Goal: Information Seeking & Learning: Learn about a topic

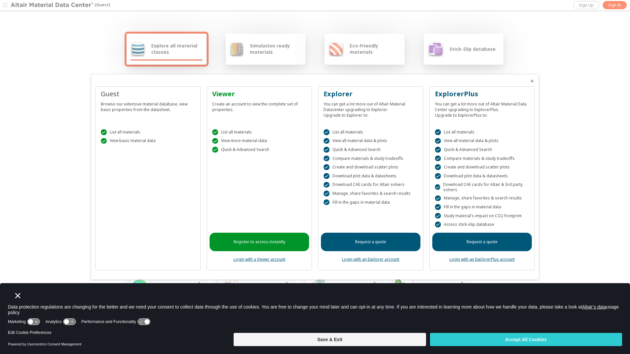
click at [567, 339] on button "Accept All Cookies" at bounding box center [526, 339] width 192 height 13
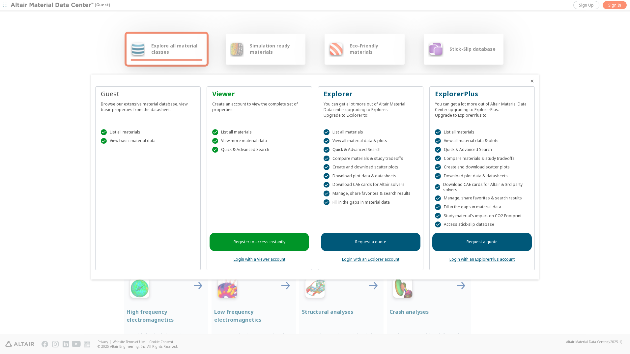
click at [272, 248] on link "Register to access instantly" at bounding box center [258, 241] width 99 height 18
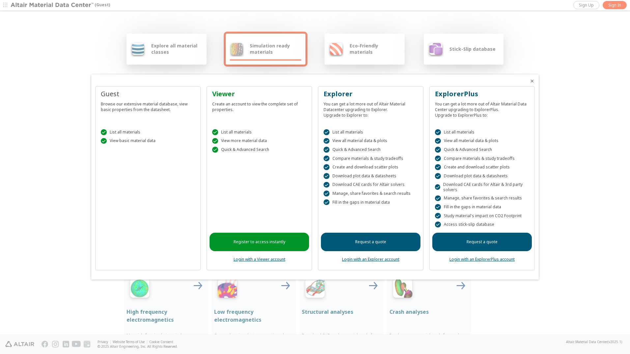
click at [542, 49] on div at bounding box center [315, 177] width 630 height 354
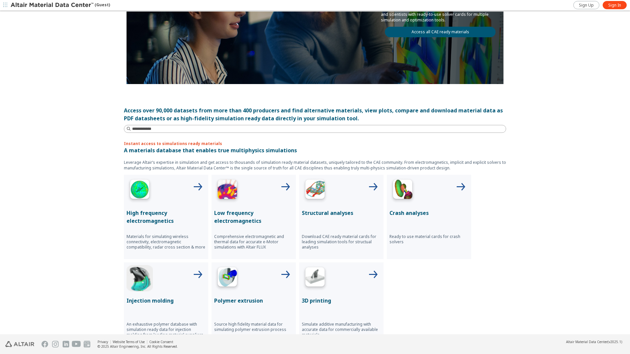
scroll to position [132, 0]
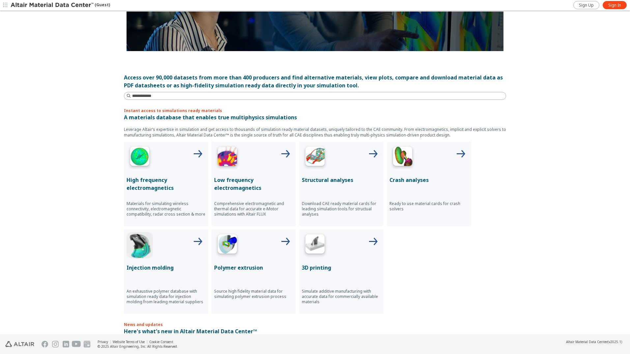
click at [311, 249] on img at bounding box center [315, 245] width 26 height 26
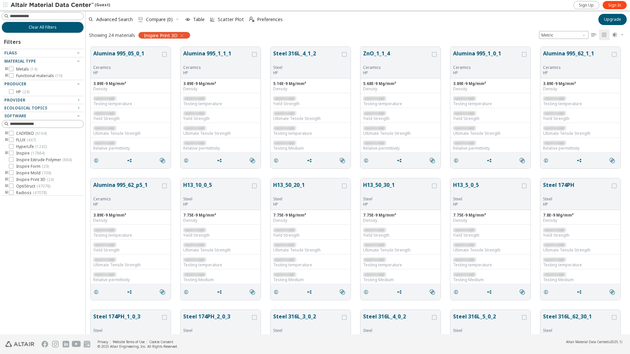
scroll to position [287, 539]
click at [615, 3] on span "Sign In" at bounding box center [614, 5] width 13 height 5
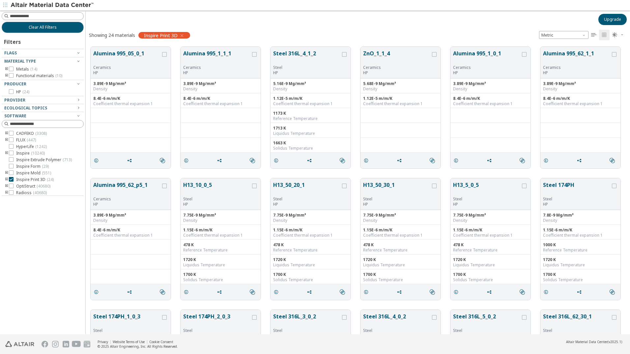
scroll to position [5, 5]
click at [12, 180] on icon at bounding box center [11, 179] width 5 height 5
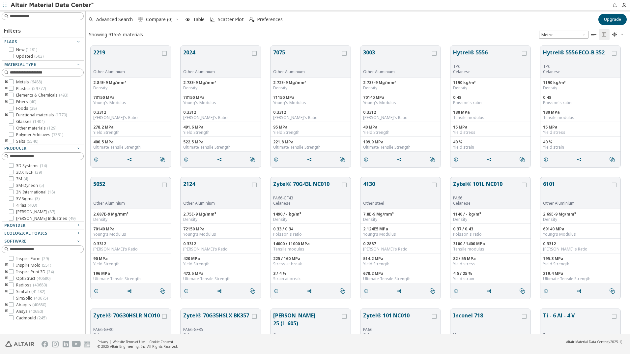
scroll to position [54, 0]
click at [19, 256] on span "OptiStruct ( 40680 )" at bounding box center [33, 257] width 34 height 5
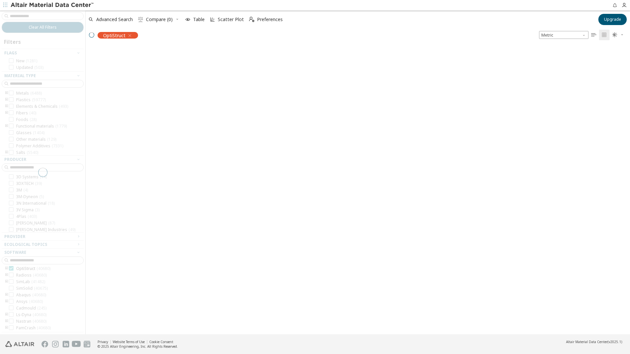
scroll to position [287, 539]
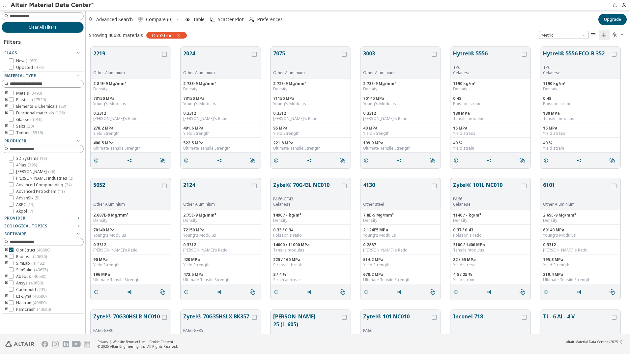
click at [5, 100] on icon "toogle group" at bounding box center [6, 99] width 5 height 5
click at [15, 107] on icon "toogle group" at bounding box center [16, 106] width 5 height 5
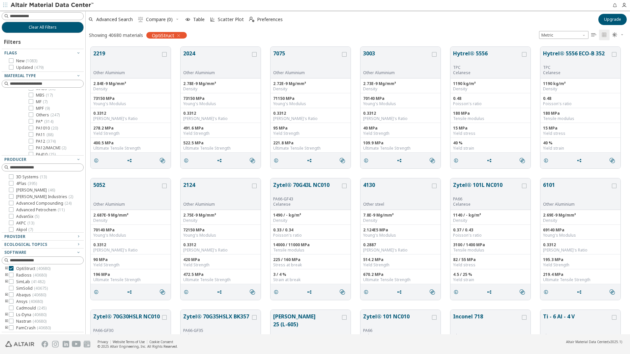
scroll to position [165, 0]
click at [31, 106] on icon at bounding box center [31, 106] width 5 height 5
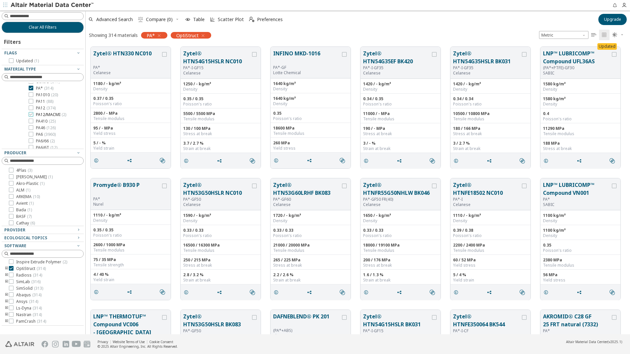
scroll to position [165, 0]
click at [31, 99] on icon at bounding box center [31, 99] width 5 height 5
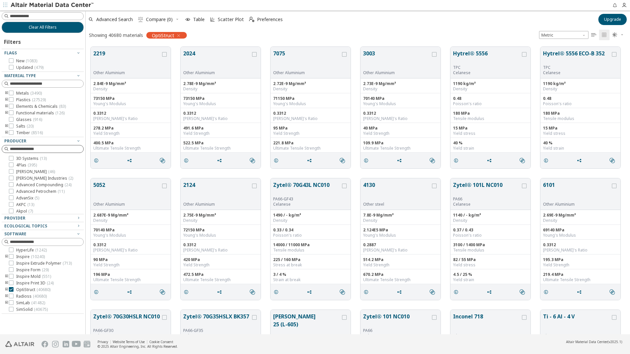
scroll to position [54, 0]
click at [7, 98] on icon "toogle group" at bounding box center [6, 99] width 5 height 5
click at [16, 104] on icon "toogle group" at bounding box center [16, 106] width 5 height 5
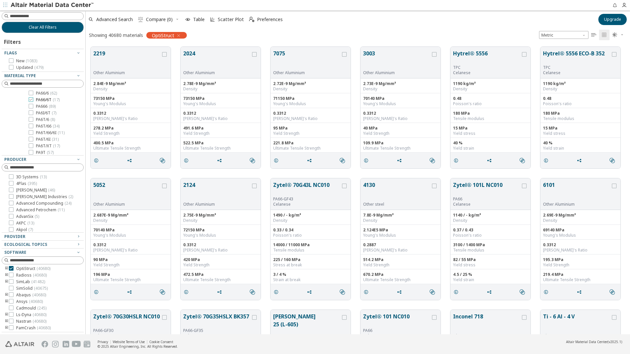
scroll to position [230, 0]
click at [32, 119] on icon at bounding box center [31, 119] width 5 height 5
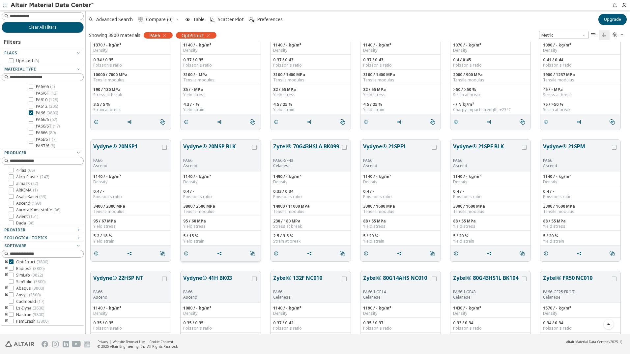
scroll to position [1418, 0]
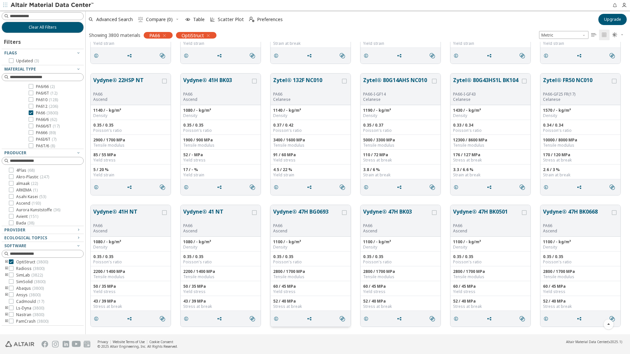
click at [302, 221] on button "Vydyne® 47H BG0693" at bounding box center [306, 214] width 67 height 15
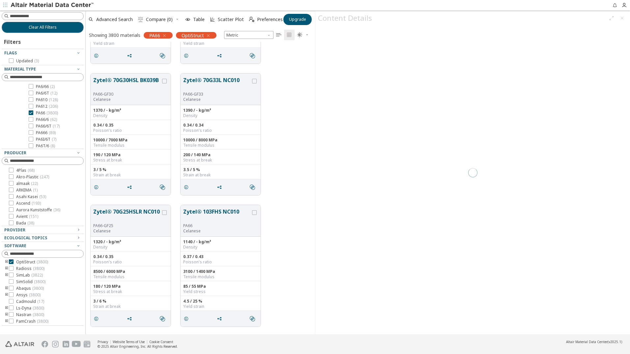
scroll to position [287, 224]
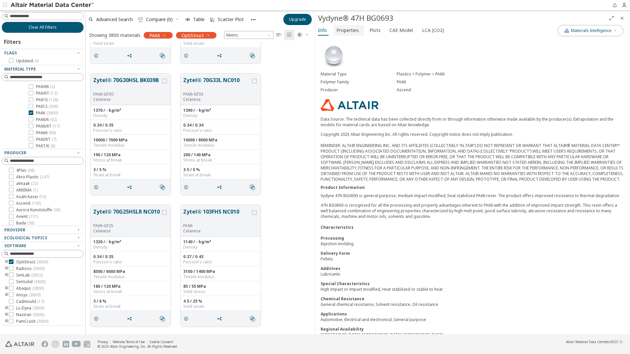
click at [358, 27] on span "Properties" at bounding box center [348, 30] width 25 height 11
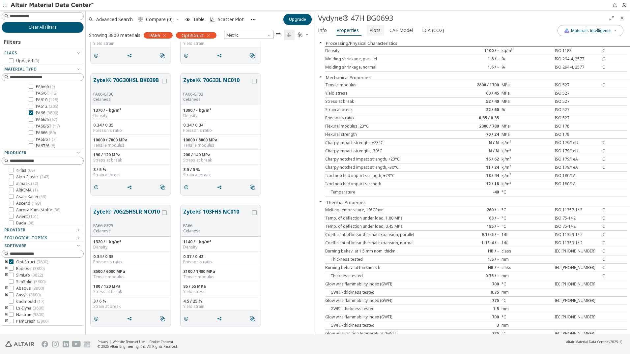
click at [370, 29] on span "Plots" at bounding box center [374, 30] width 11 height 11
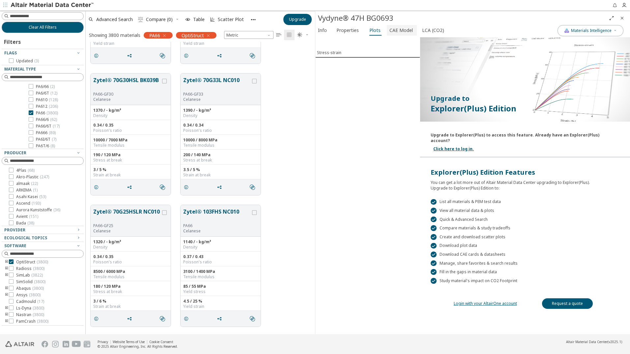
click at [389, 33] on span "CAE Model" at bounding box center [400, 30] width 23 height 11
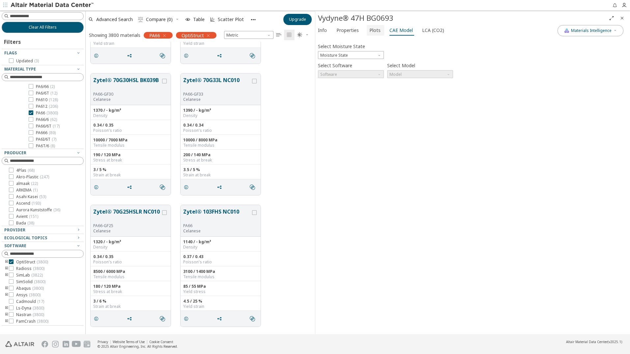
click at [369, 33] on span "Plots" at bounding box center [374, 30] width 11 height 11
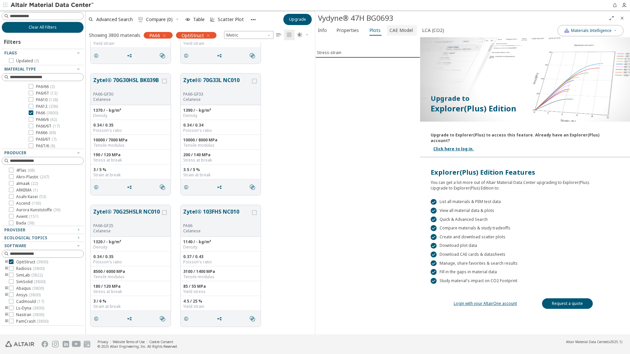
click at [396, 33] on span "CAE Model" at bounding box center [400, 30] width 23 height 11
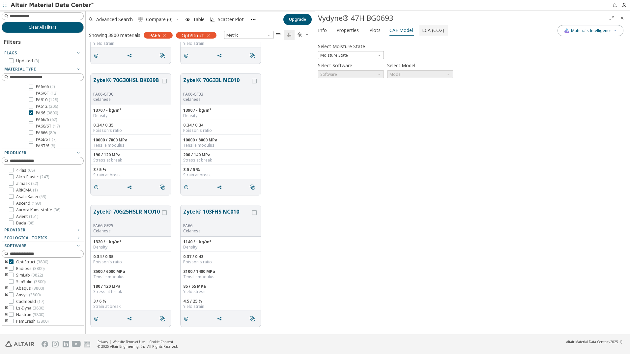
click at [422, 33] on span "LCA (CO2)" at bounding box center [433, 30] width 22 height 11
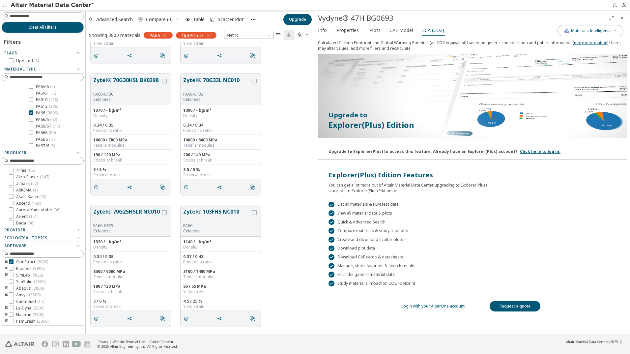
click at [6, 7] on icon "button" at bounding box center [5, 5] width 4 height 5
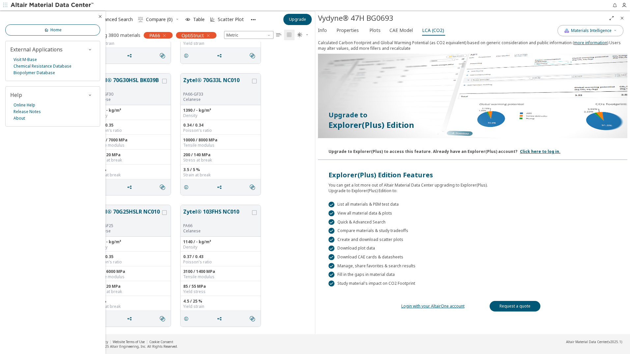
click at [40, 28] on link "Home" at bounding box center [52, 29] width 95 height 11
